Goal: Communication & Community: Answer question/provide support

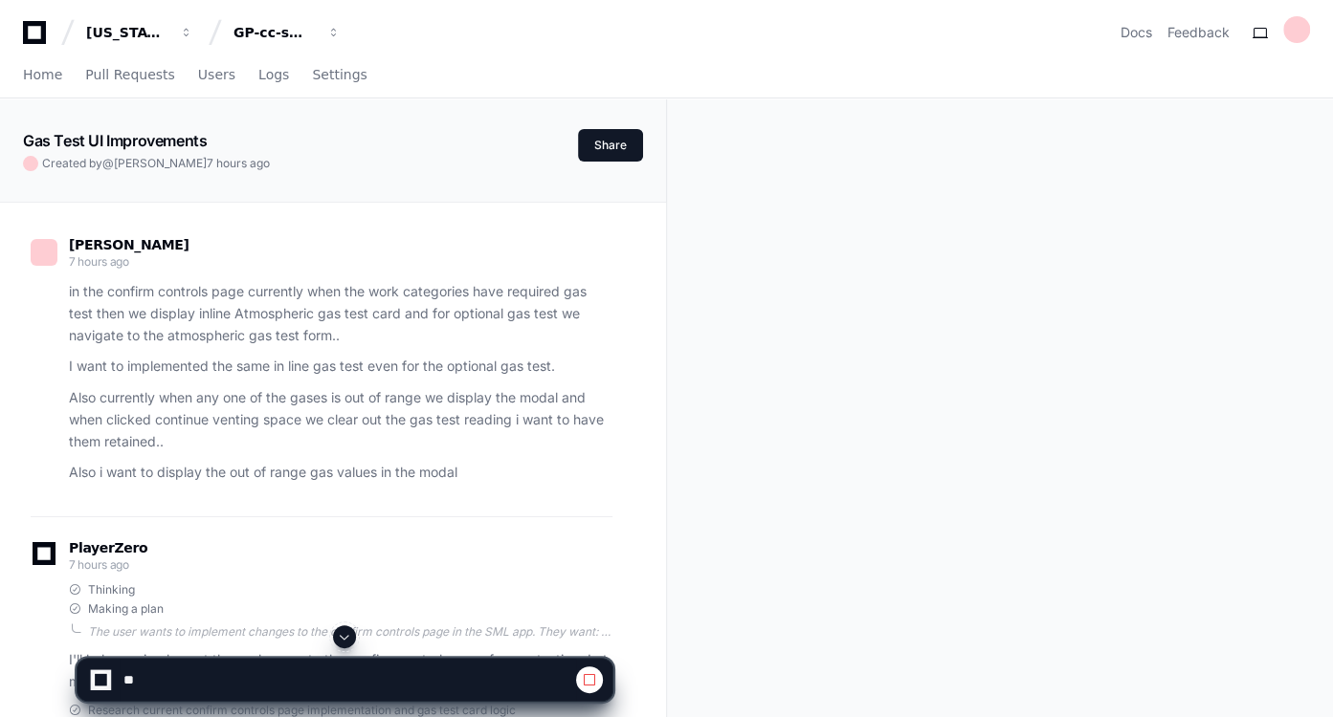
click at [349, 431] on span at bounding box center [344, 636] width 15 height 15
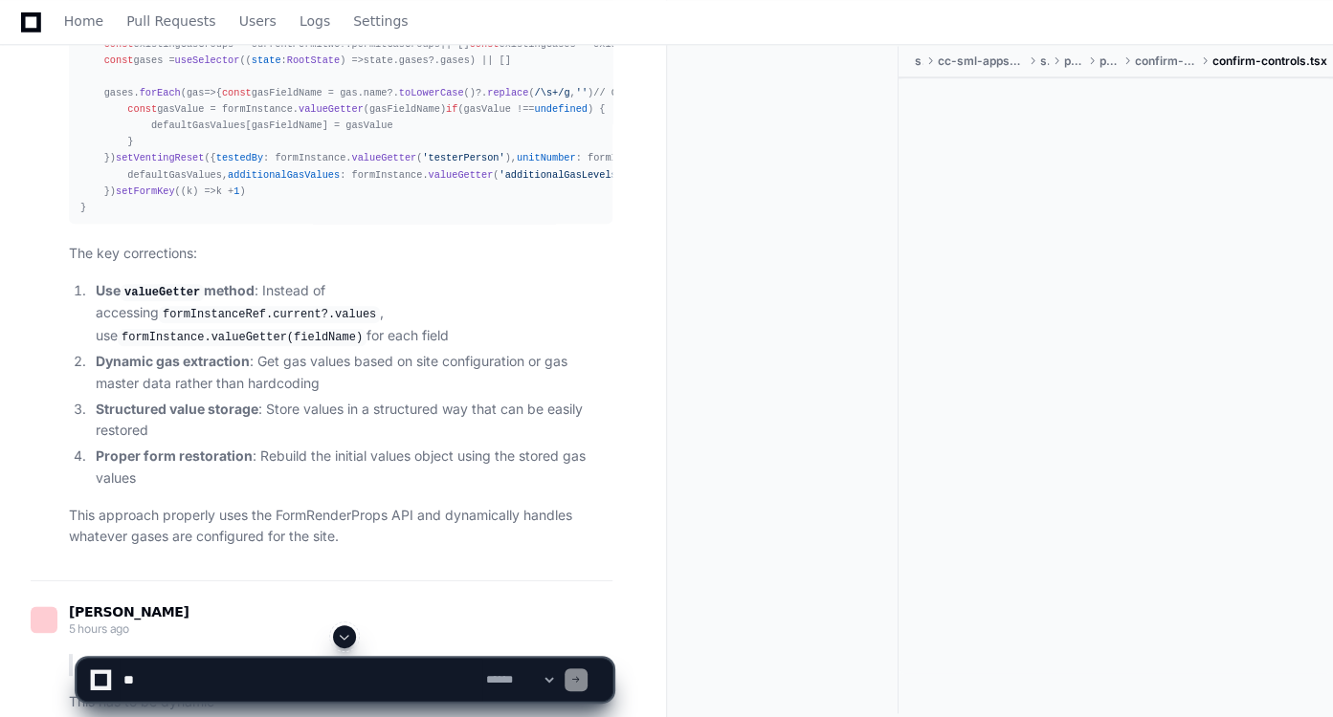
click at [349, 431] on span at bounding box center [344, 636] width 15 height 15
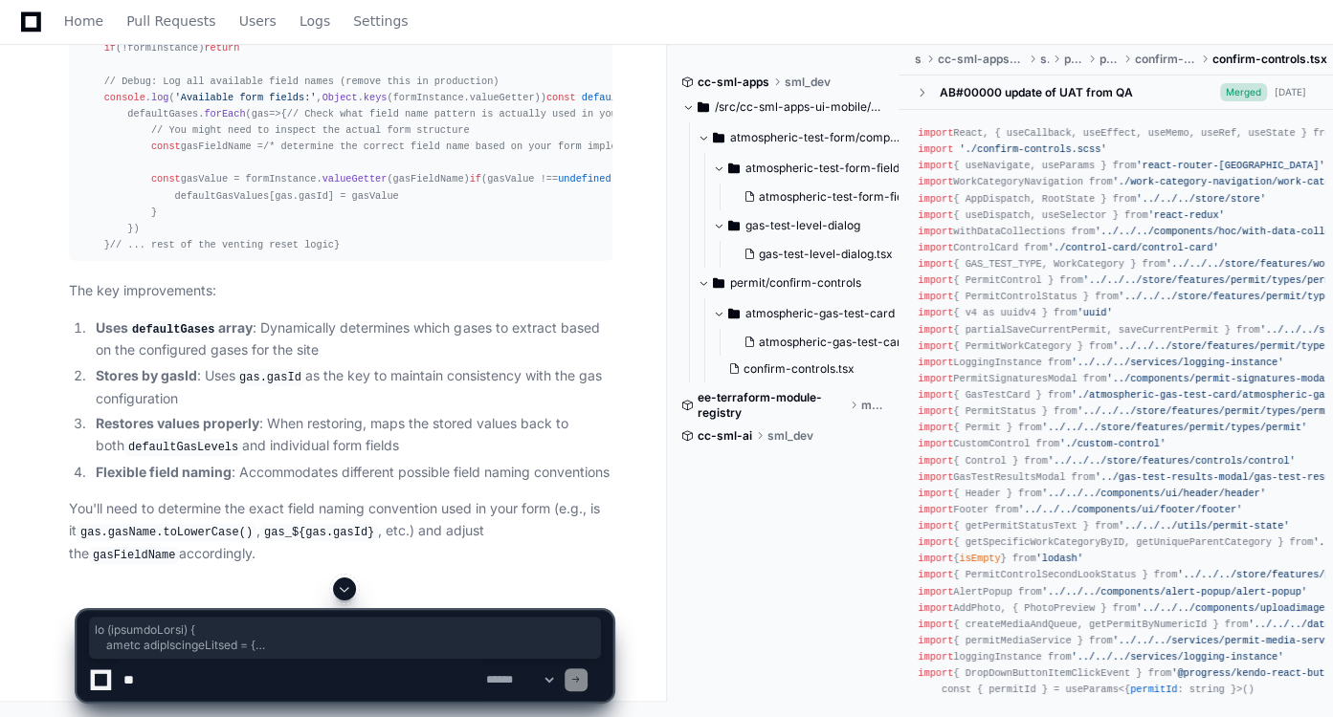
scroll to position [18123, 0]
drag, startPoint x: 77, startPoint y: 51, endPoint x: 152, endPoint y: 68, distance: 77.5
copy div "if (ventingReset) { const baseInitialValues = { permitGasGroupId : 0 , guid : u…"
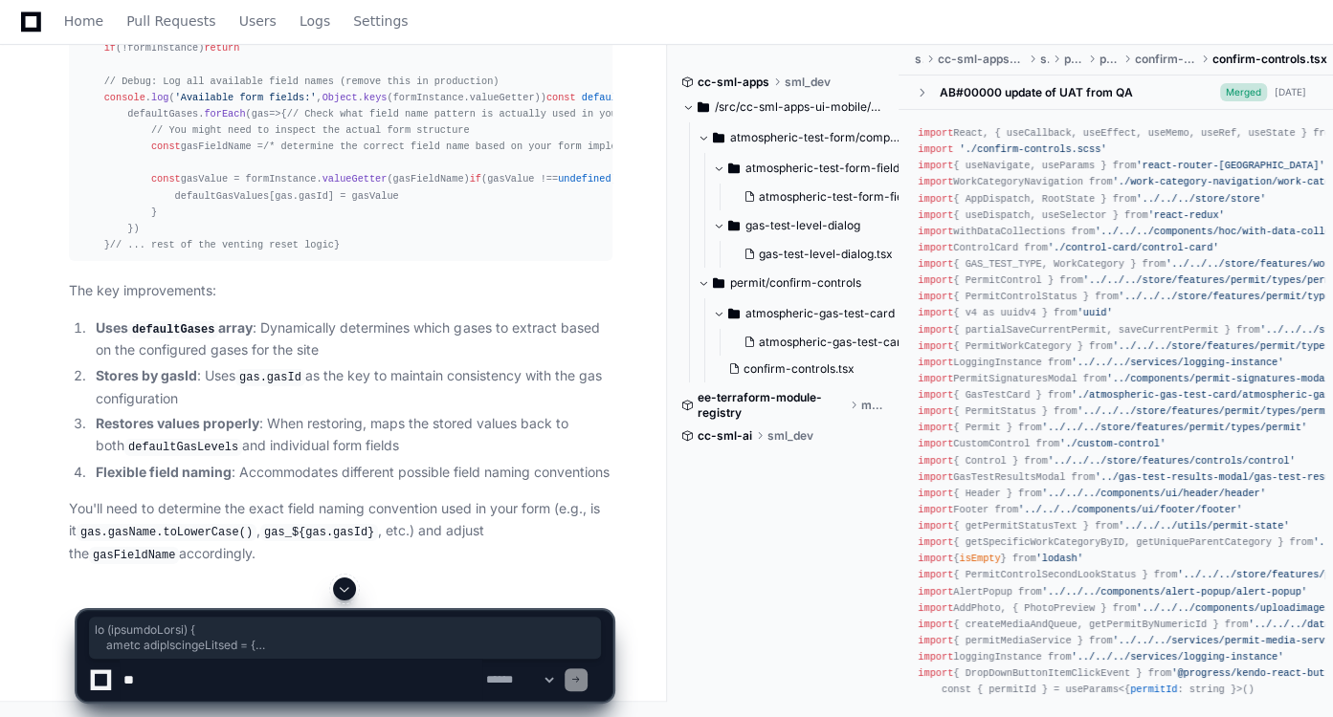
click at [300, 431] on textarea at bounding box center [301, 680] width 363 height 42
paste textarea "**********"
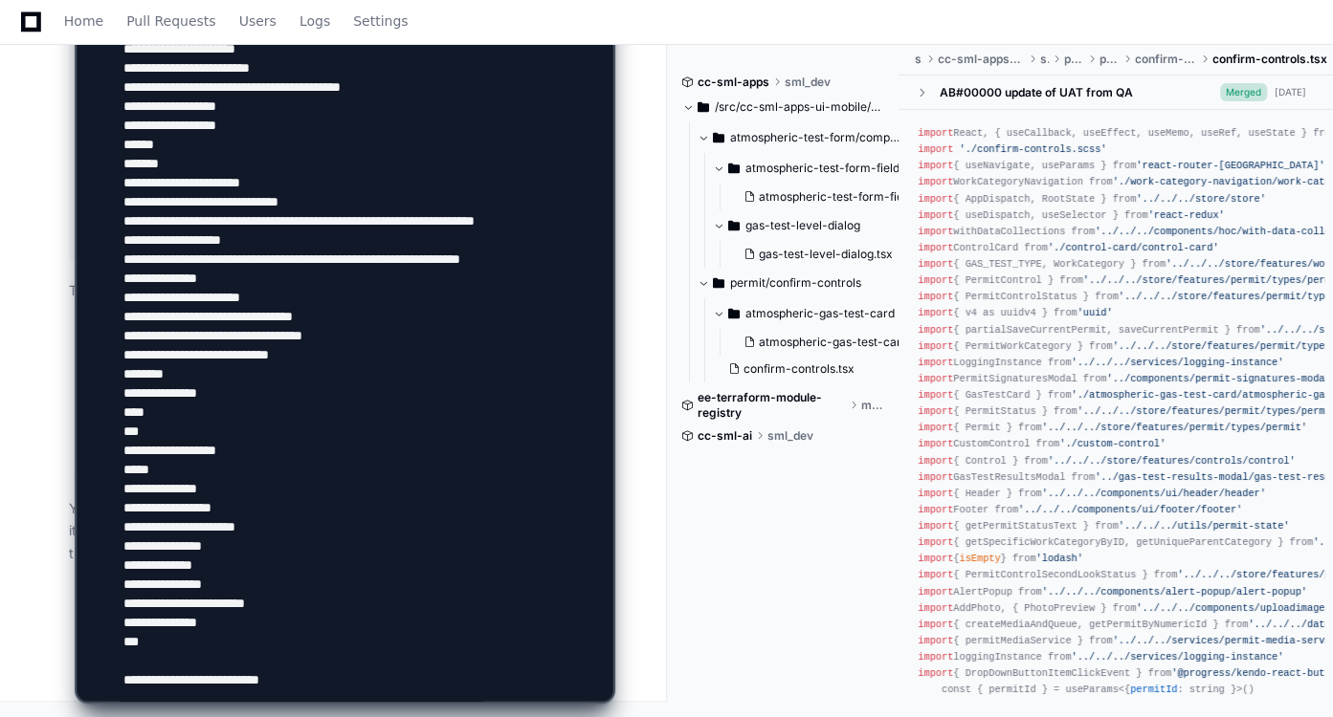
type textarea "**********"
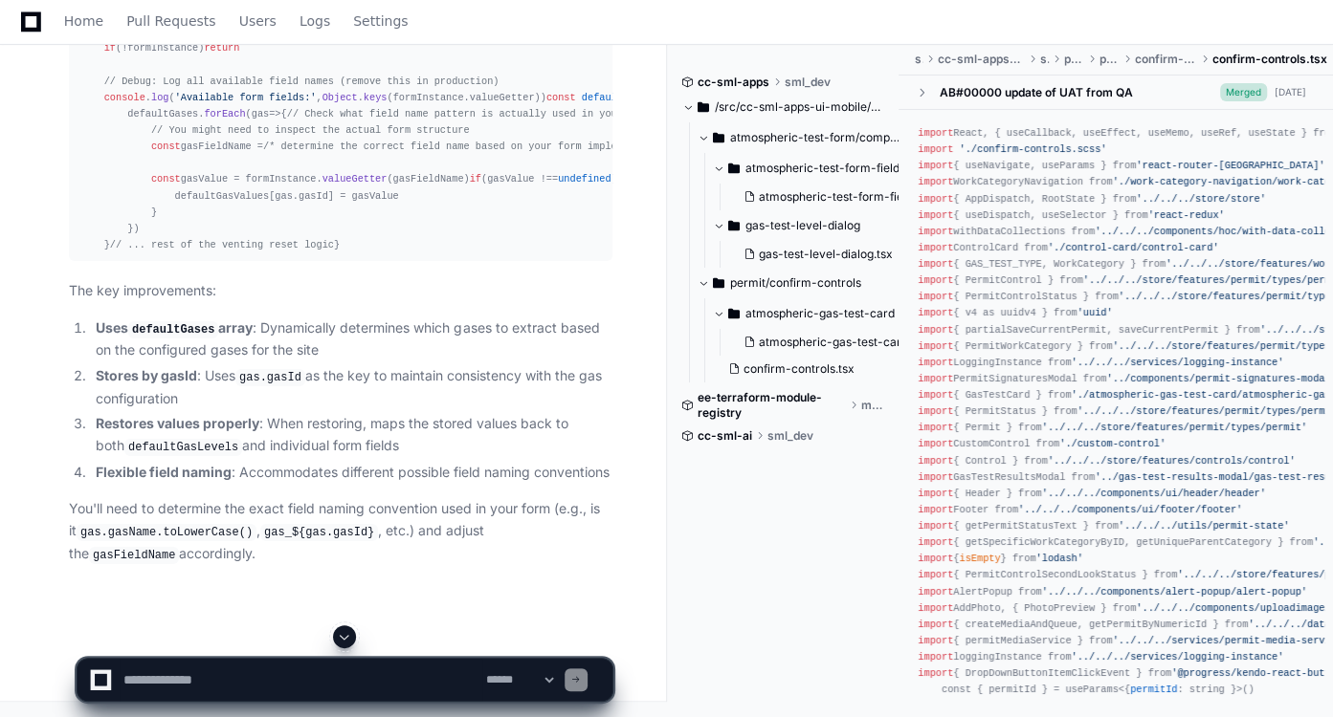
scroll to position [0, 0]
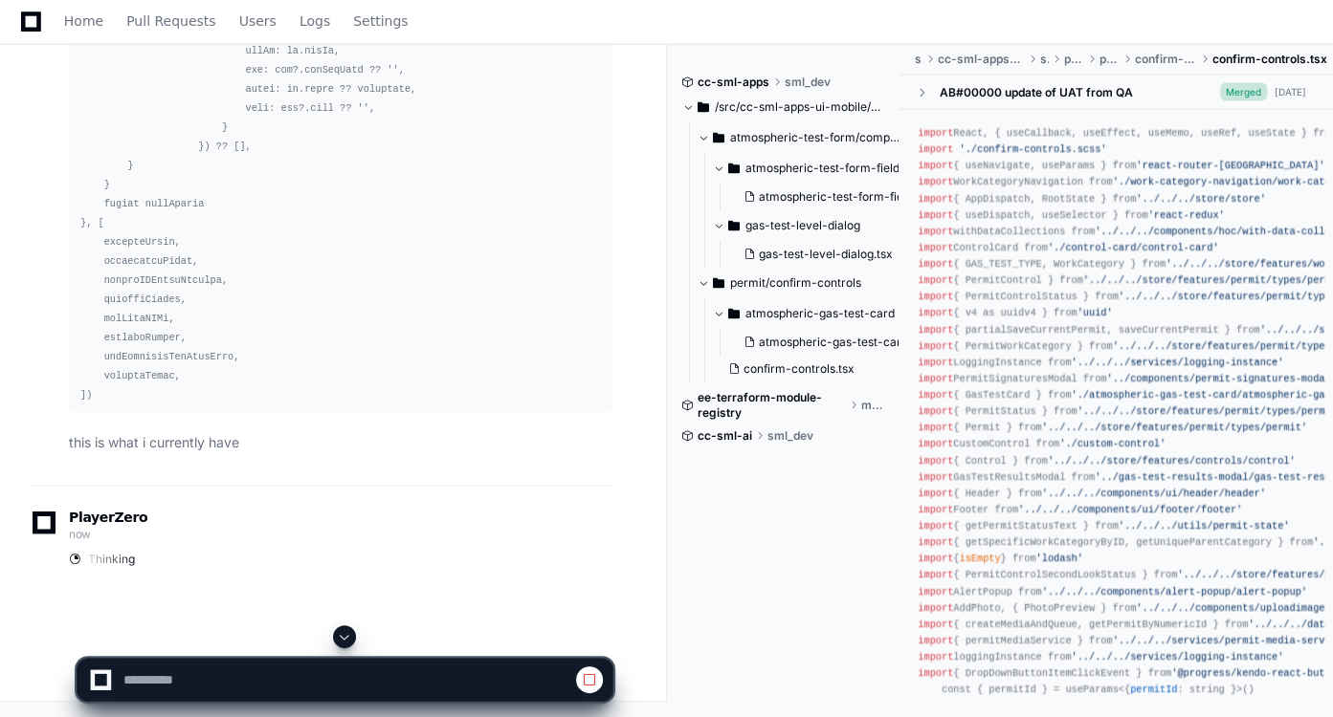
click at [348, 431] on span at bounding box center [344, 636] width 15 height 15
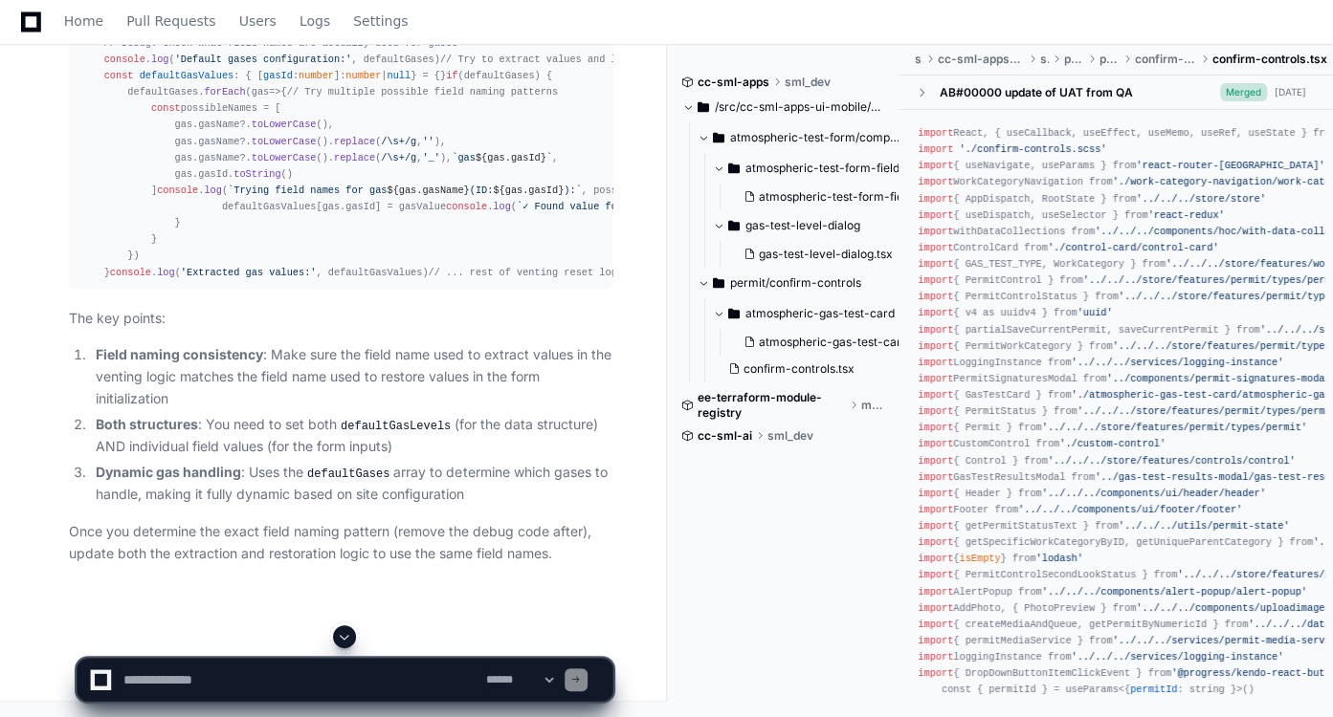
click at [348, 431] on span at bounding box center [344, 636] width 15 height 15
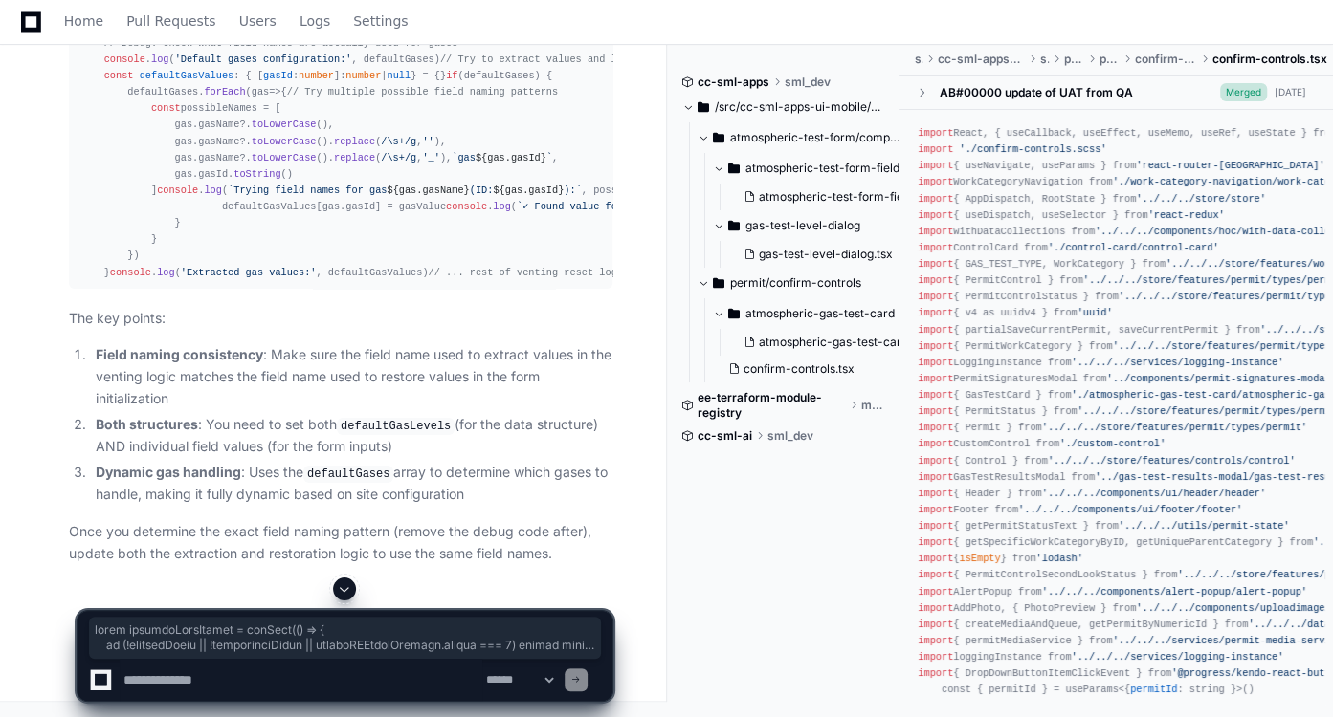
scroll to position [25491, 0]
drag, startPoint x: 78, startPoint y: 155, endPoint x: 190, endPoint y: 207, distance: 123.3
copy article "const initialFormValues = useMemo ( () => { if (!defaultGases || !additionalGas…"
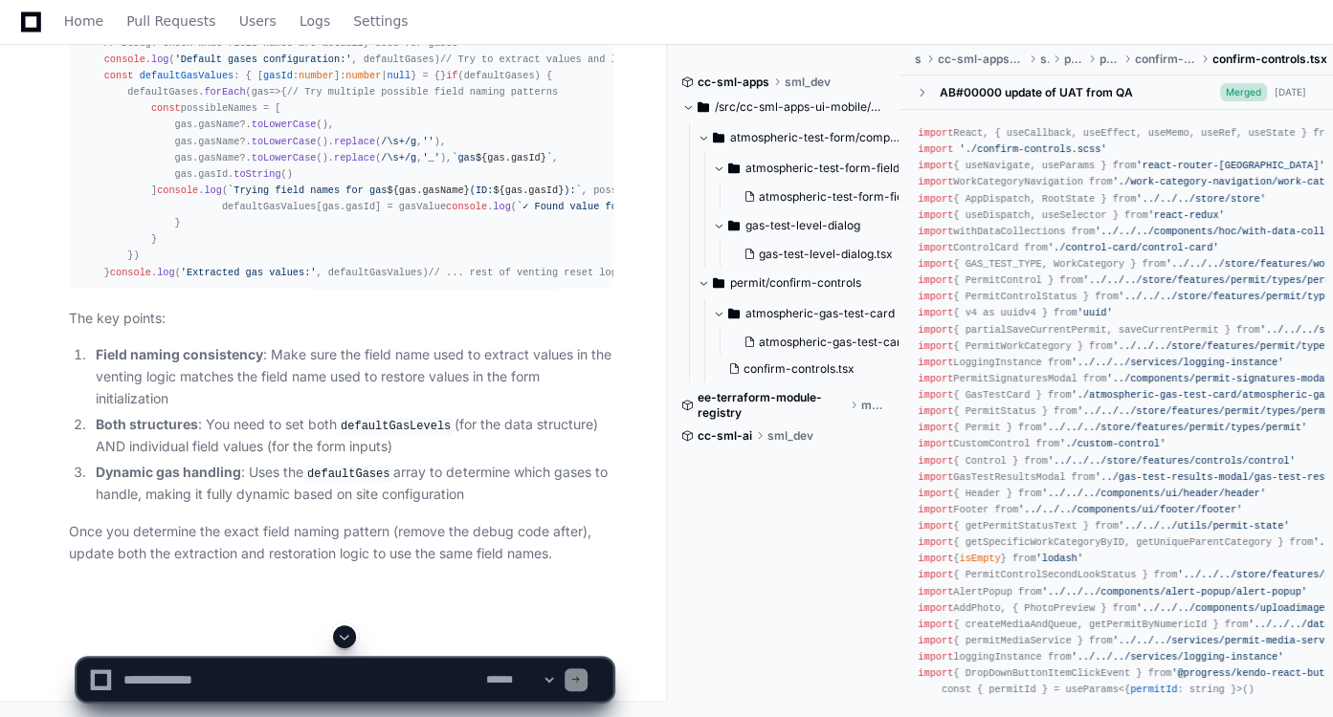
click at [465, 280] on div "// Temporary debug code - add this in your venting submission logic if (mode ==…" at bounding box center [340, 124] width 520 height 311
click at [316, 431] on textarea at bounding box center [301, 680] width 363 height 42
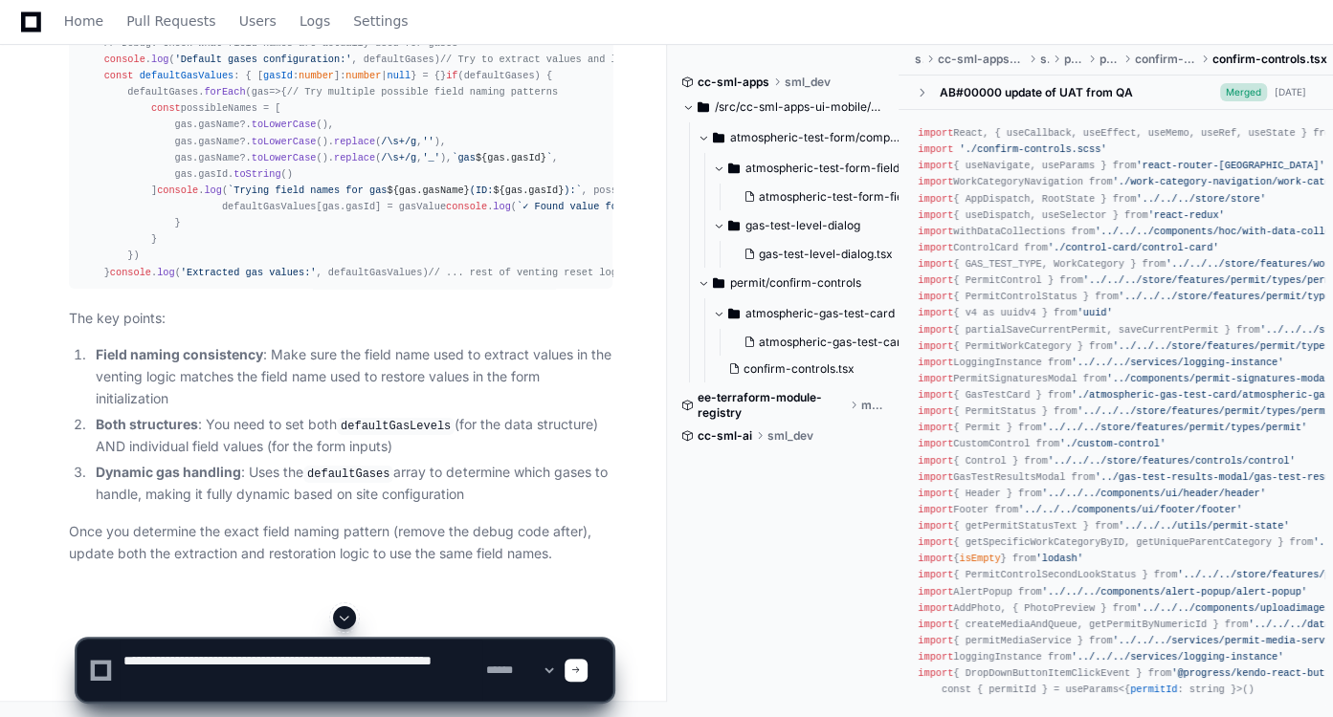
type textarea "**********"
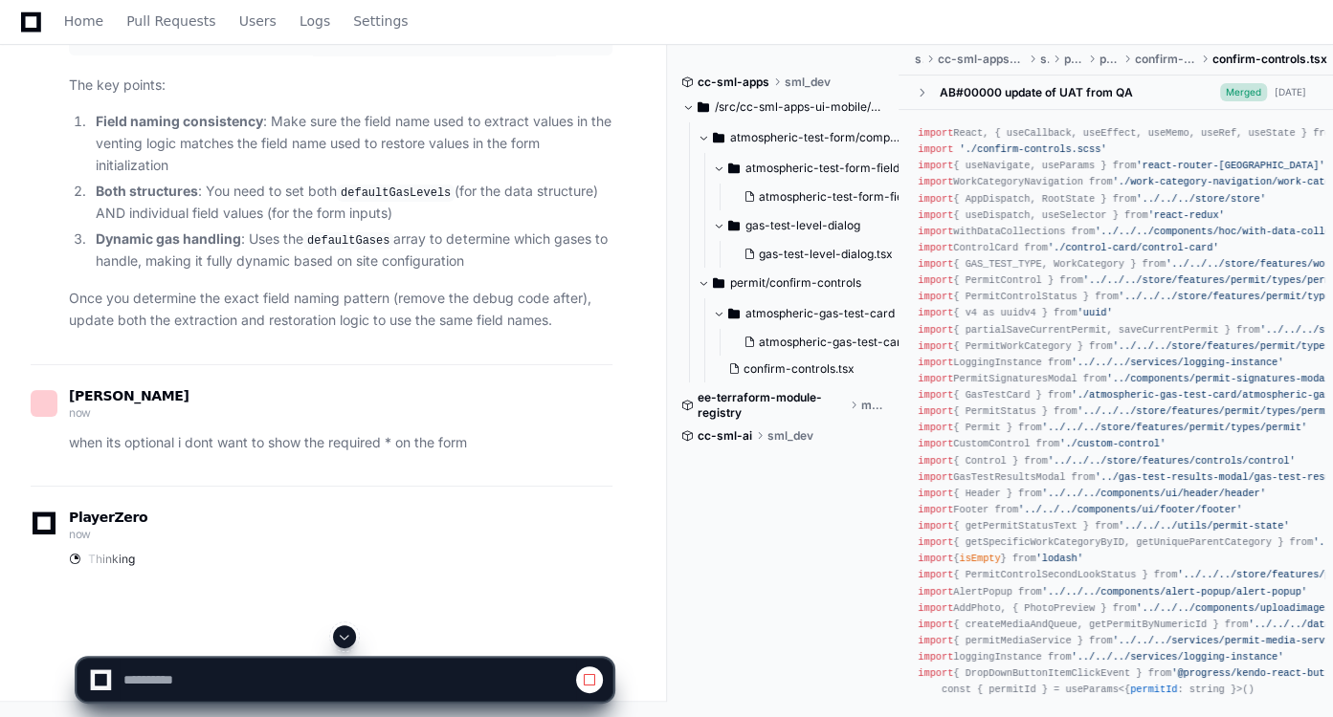
click at [348, 431] on span at bounding box center [344, 636] width 15 height 15
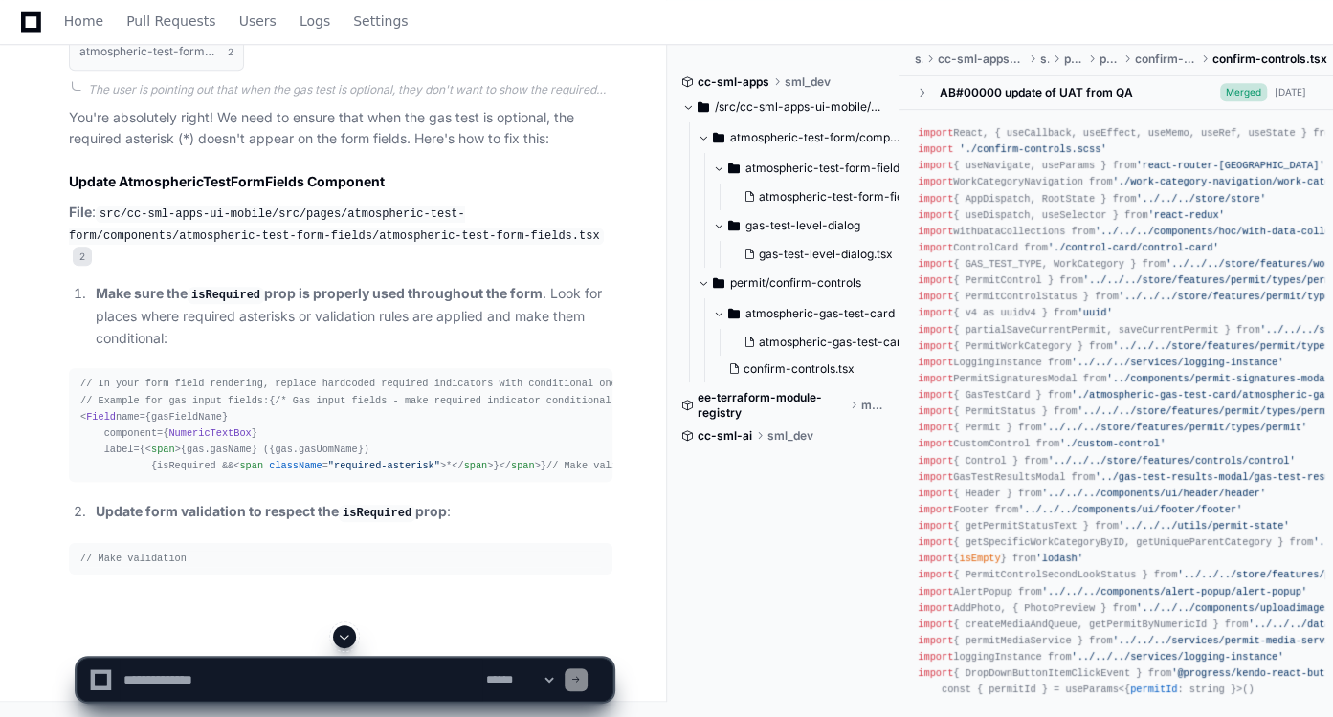
scroll to position [26802, 0]
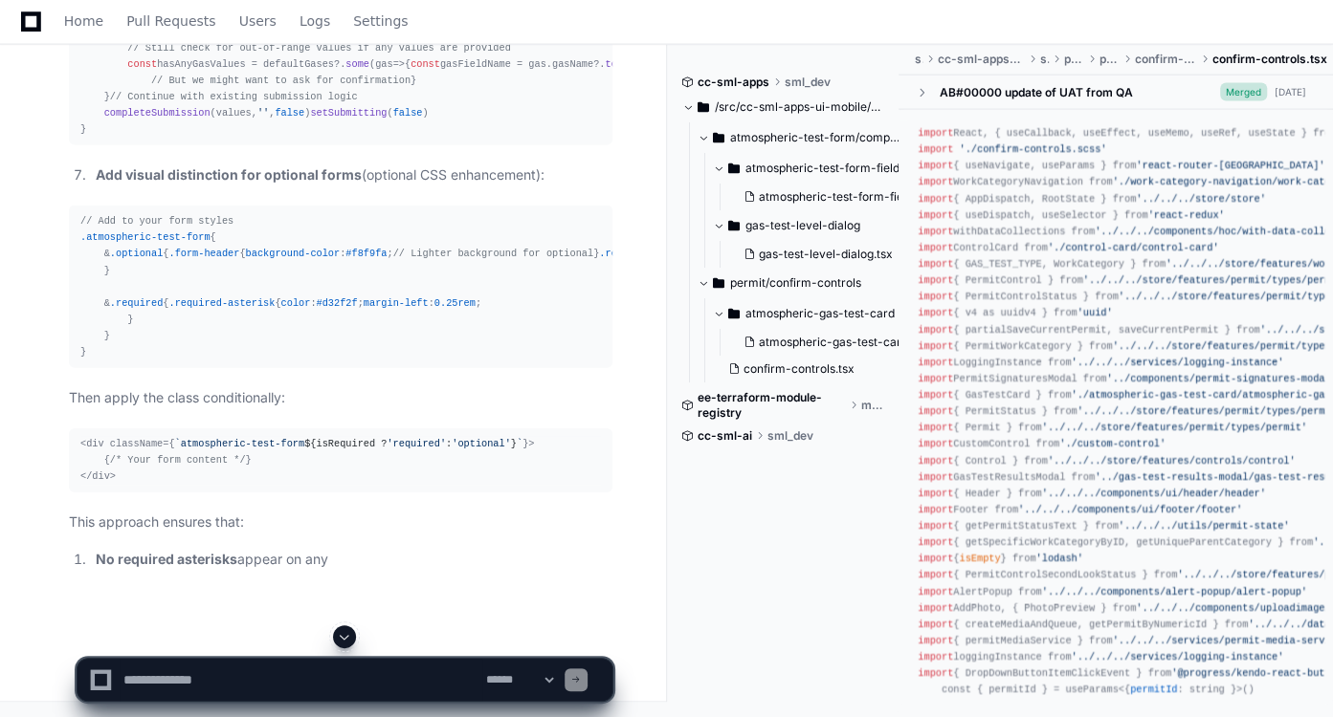
click at [377, 431] on textarea at bounding box center [301, 680] width 363 height 42
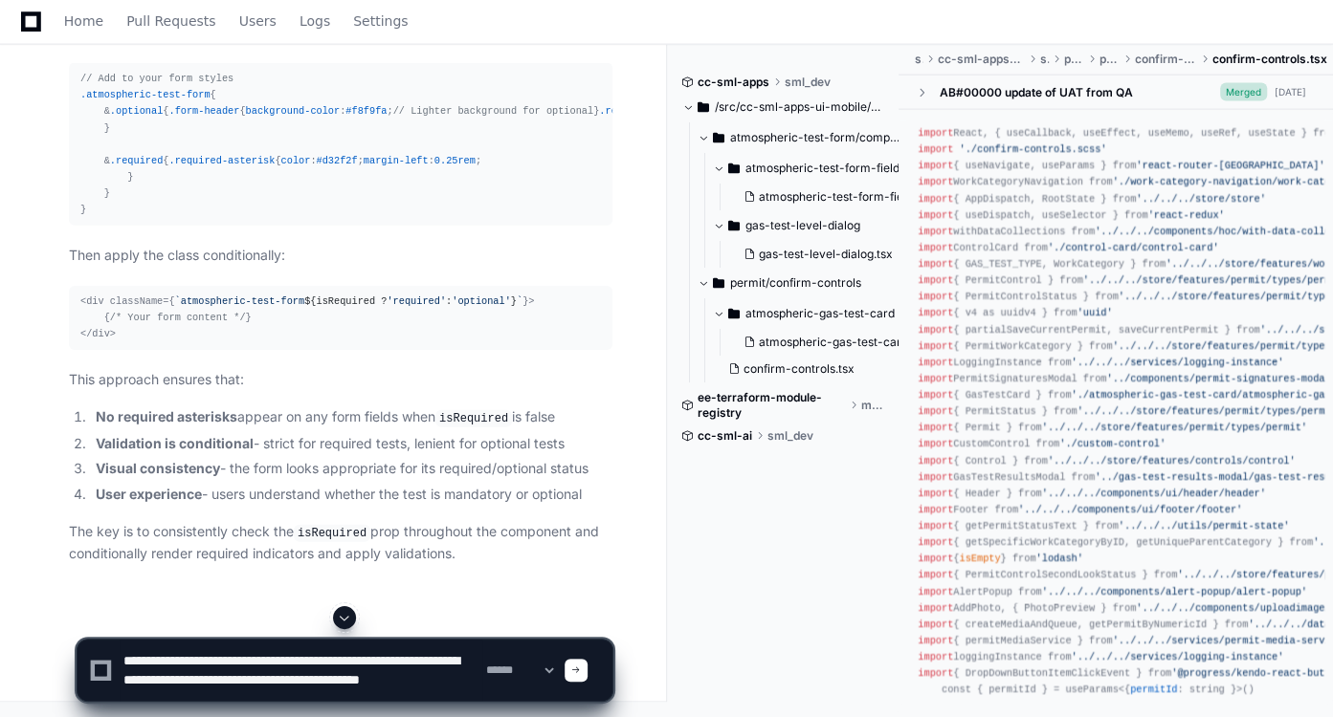
scroll to position [6, 0]
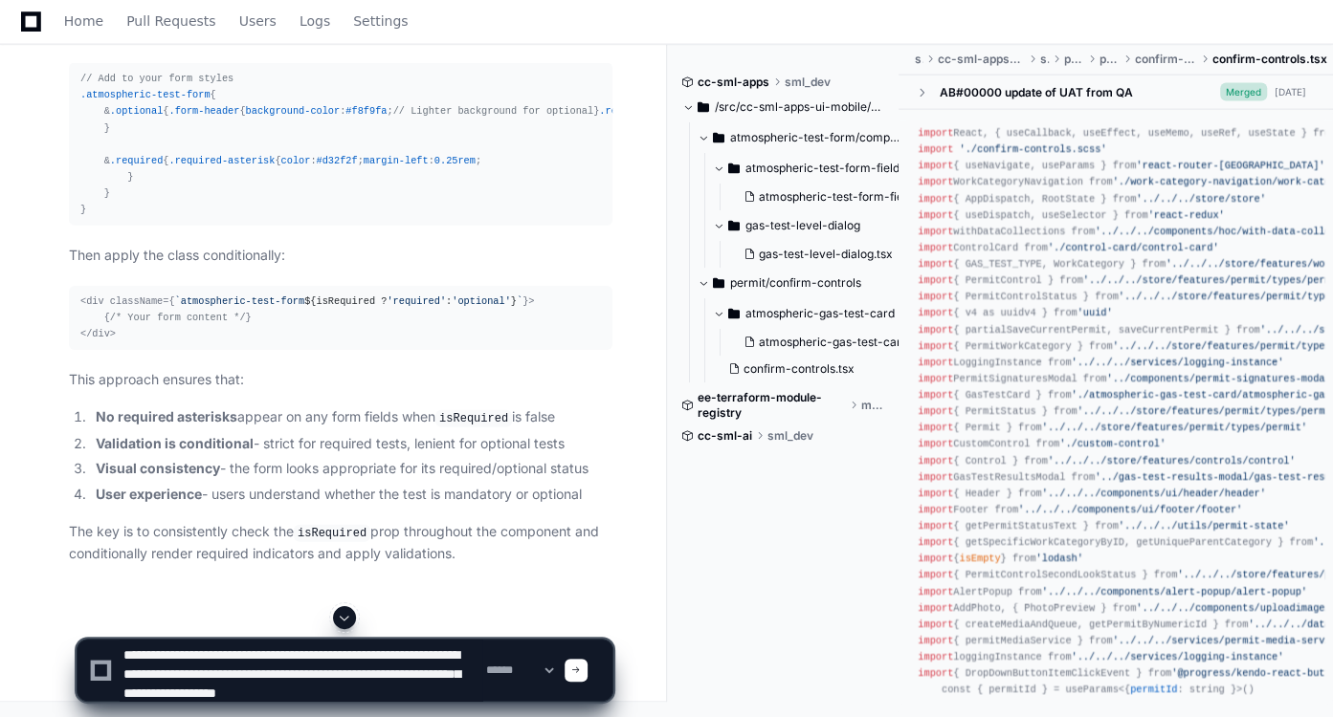
type textarea "**********"
